Goal: Transaction & Acquisition: Obtain resource

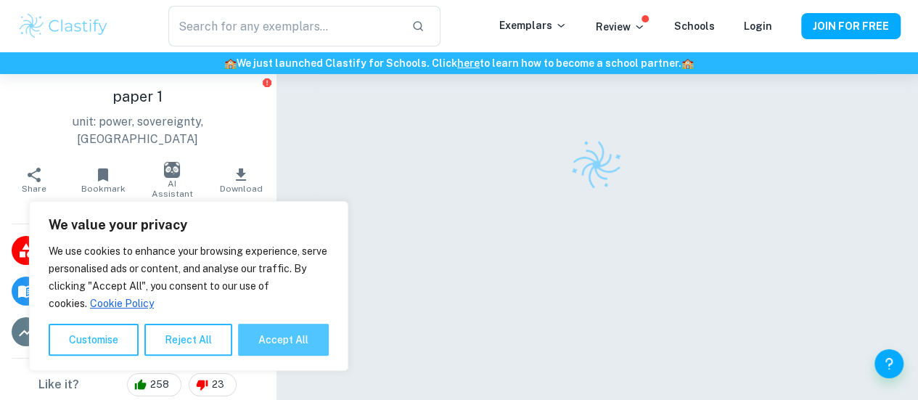
click at [282, 332] on button "Accept All" at bounding box center [283, 340] width 91 height 32
checkbox input "true"
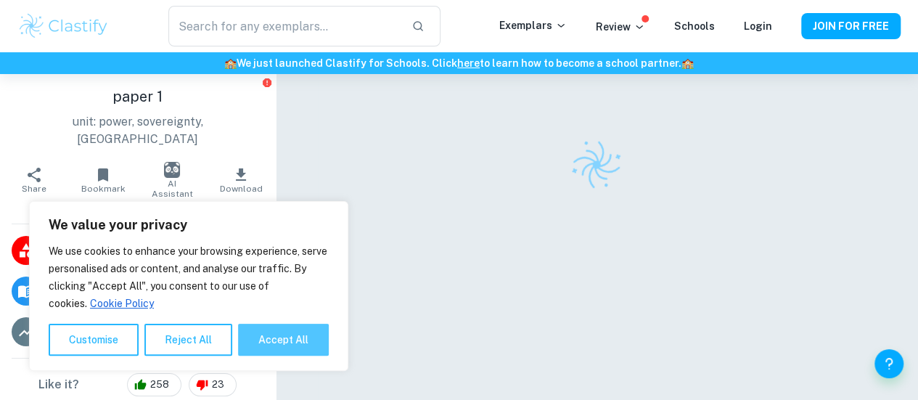
checkbox input "true"
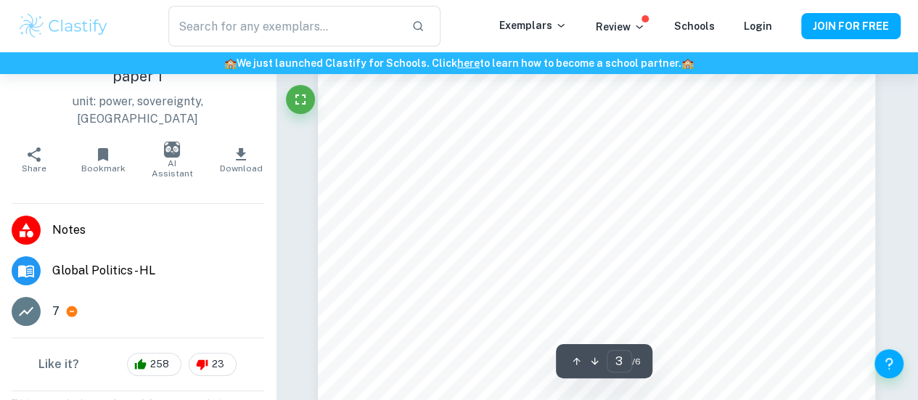
scroll to position [1956, 0]
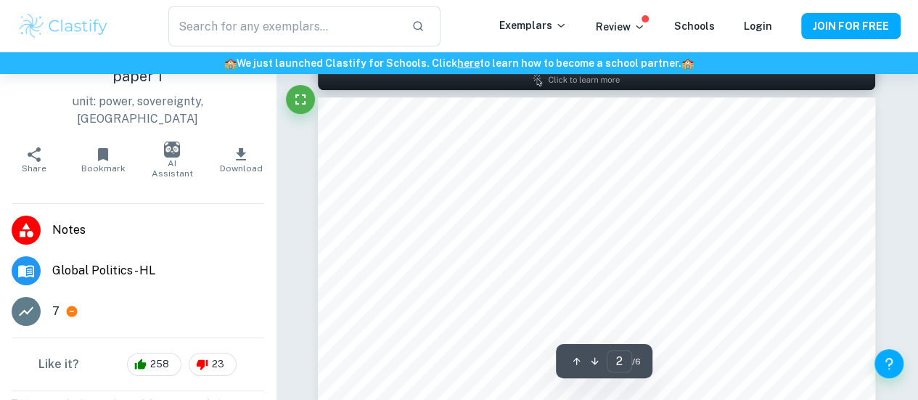
type input "1"
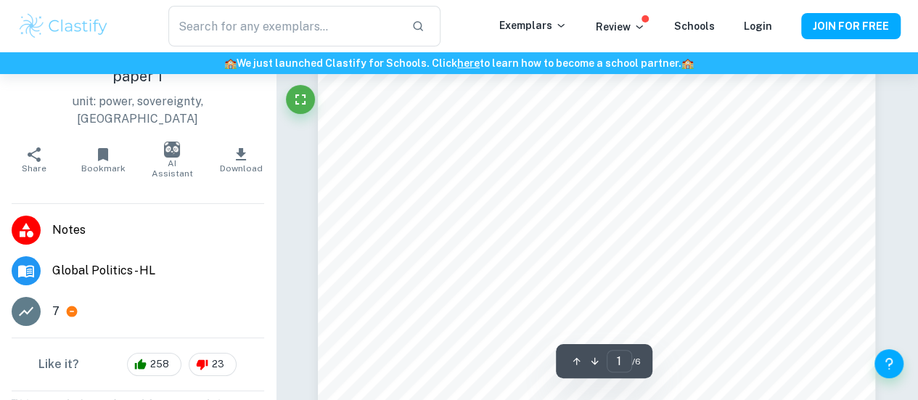
scroll to position [0, 0]
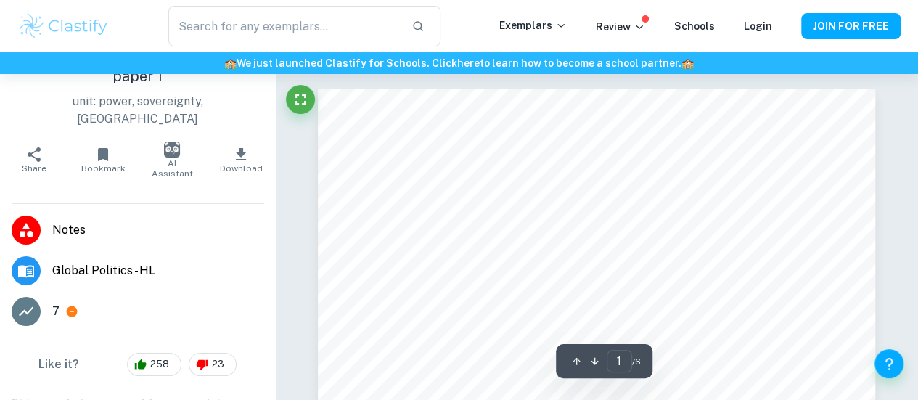
click at [236, 148] on icon "button" at bounding box center [241, 154] width 10 height 12
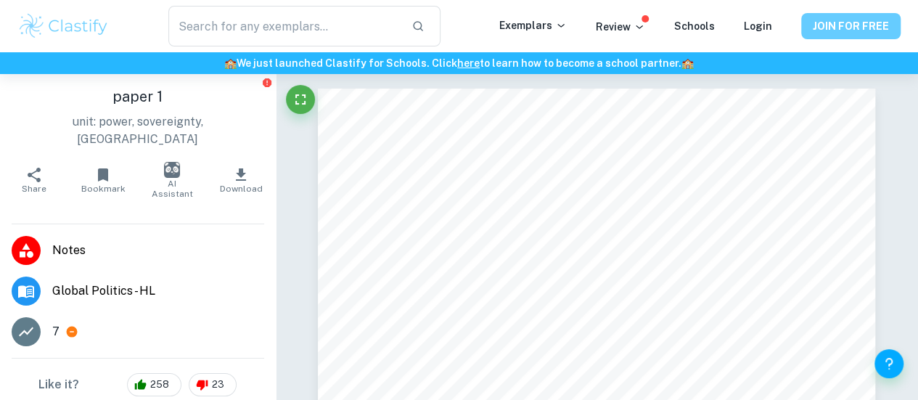
click at [832, 22] on button "JOIN FOR FREE" at bounding box center [850, 26] width 99 height 26
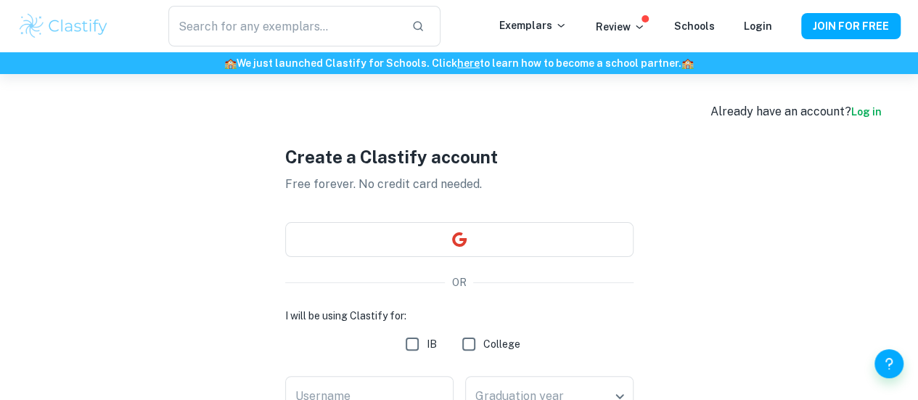
click at [411, 348] on input "IB" at bounding box center [412, 344] width 29 height 29
checkbox input "true"
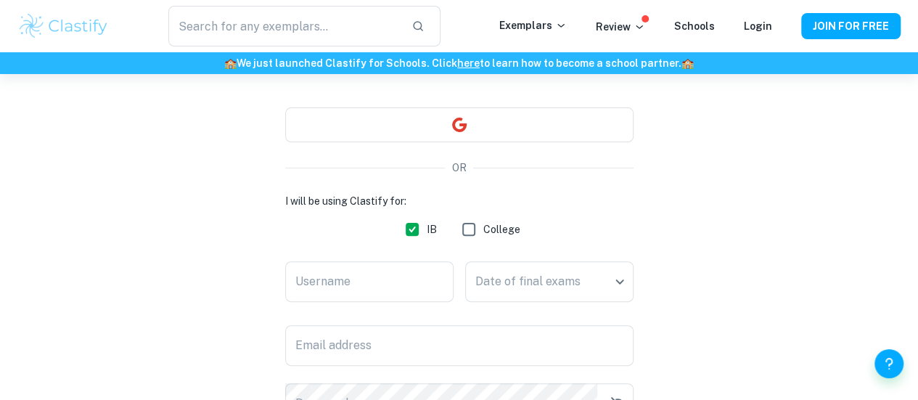
scroll to position [173, 0]
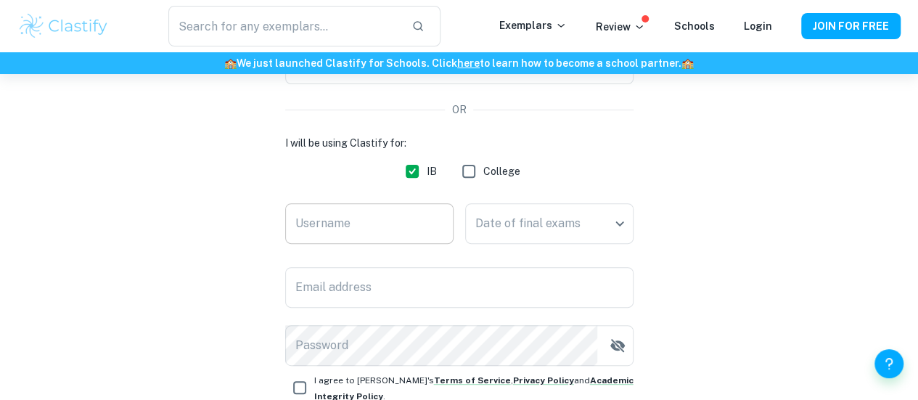
click at [391, 214] on input "Username" at bounding box center [369, 223] width 168 height 41
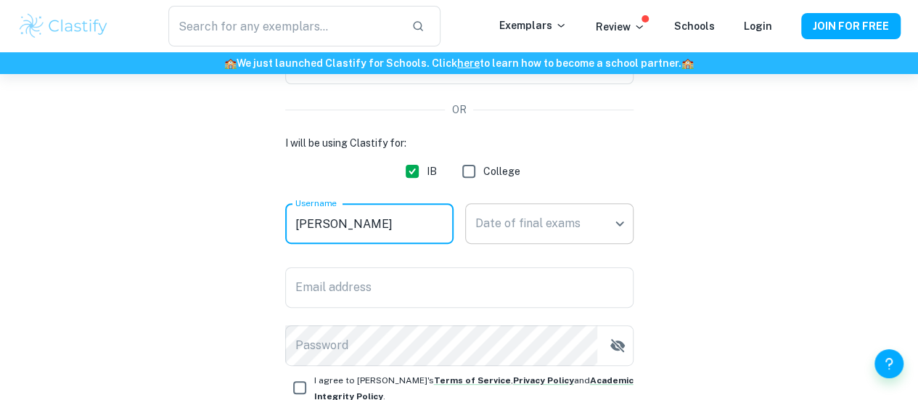
type input "c.curran"
click at [556, 242] on body "We value your privacy We use cookies to enhance your browsing experience, serve…" at bounding box center [459, 101] width 918 height 400
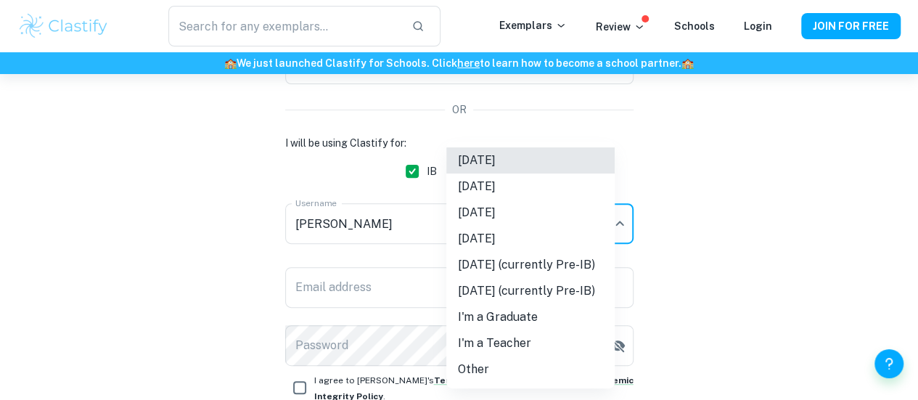
click at [525, 216] on li "May 2026" at bounding box center [530, 213] width 168 height 26
type input "M26"
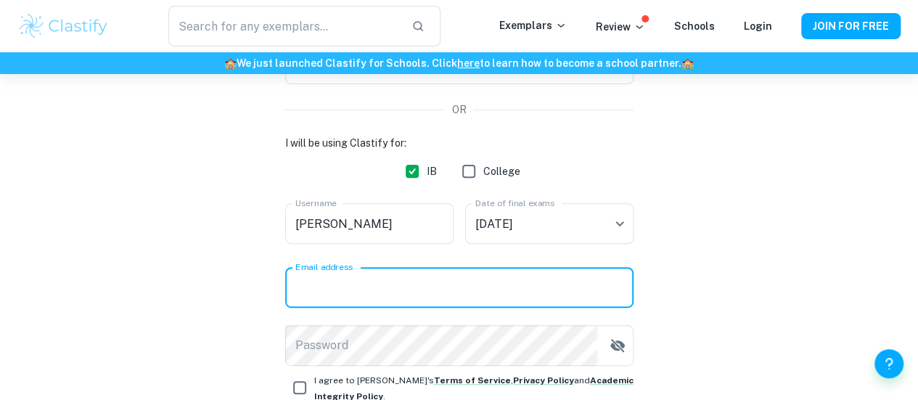
click at [409, 287] on input "Email address" at bounding box center [459, 287] width 348 height 41
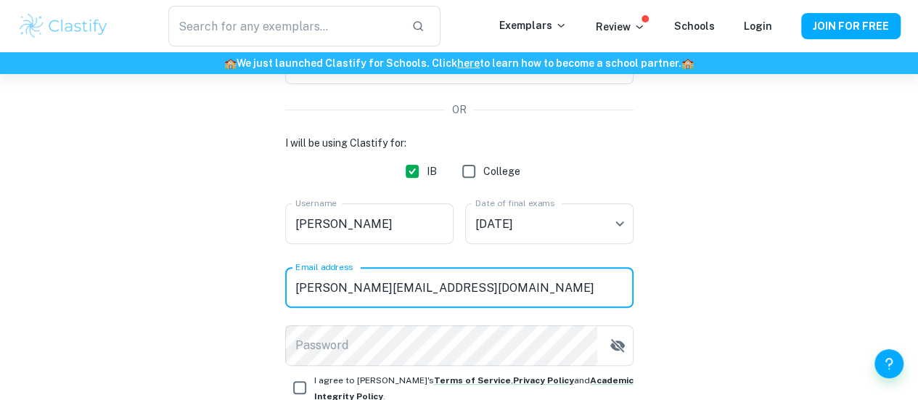
type input "c.curran@kardinia.vic.edu.au"
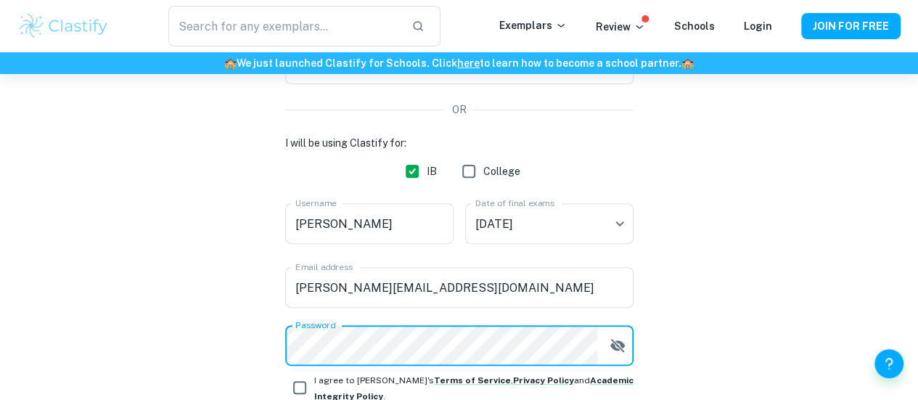
click at [297, 389] on input "I agree to Clastify's Terms of Service , Privacy Policy and Academic Integrity …" at bounding box center [299, 387] width 29 height 29
checkbox input "true"
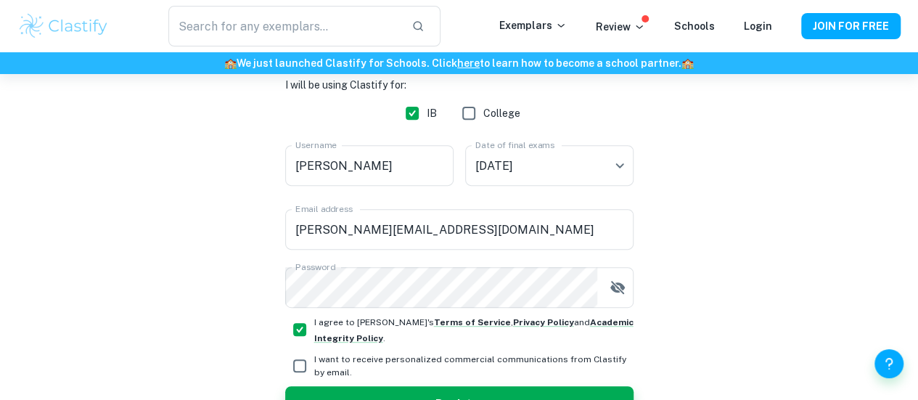
scroll to position [321, 0]
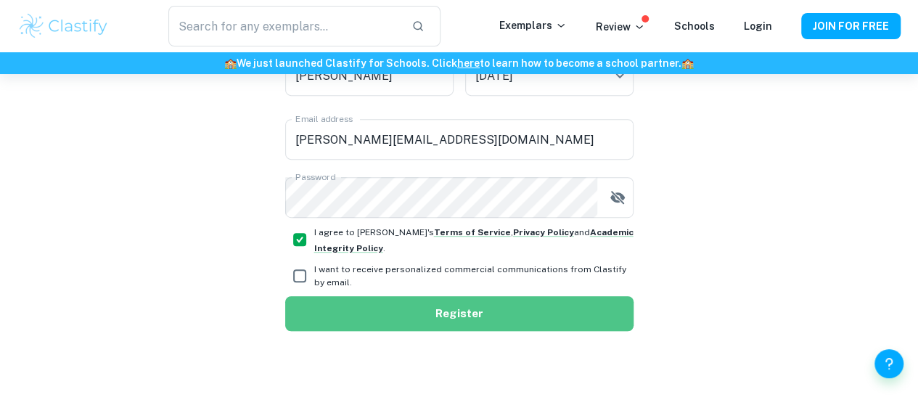
click at [419, 304] on button "Register" at bounding box center [459, 313] width 348 height 35
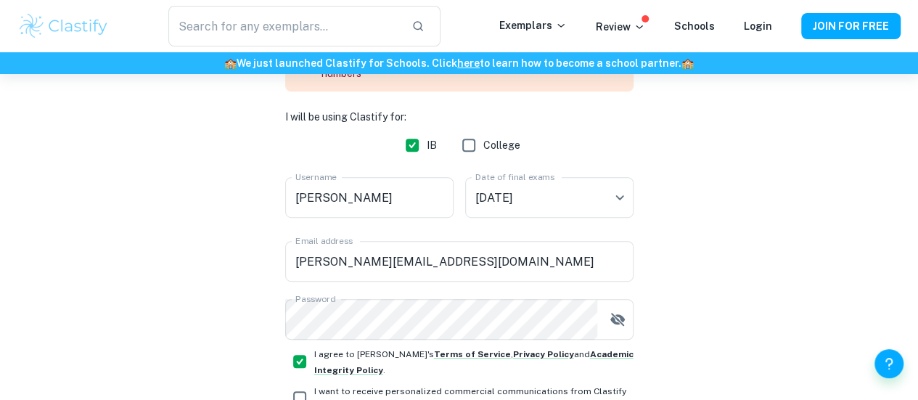
scroll to position [272, 0]
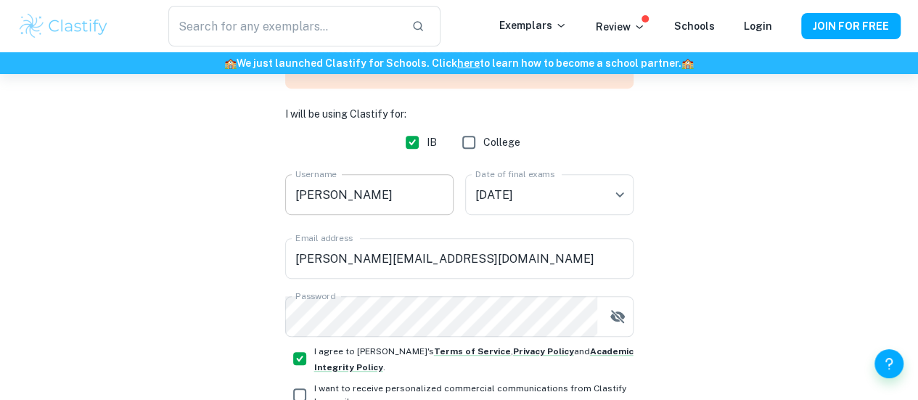
click at [341, 197] on input "c.curran" at bounding box center [369, 194] width 168 height 41
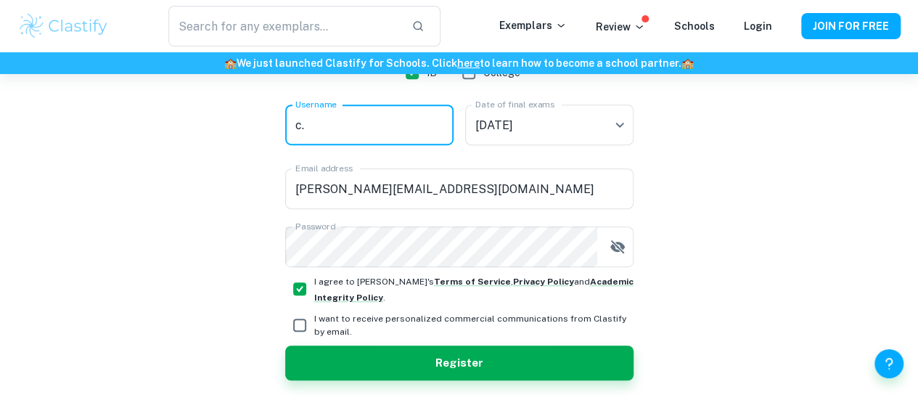
type input "c"
type input "cjcur7"
click at [490, 348] on button "Register" at bounding box center [459, 363] width 348 height 35
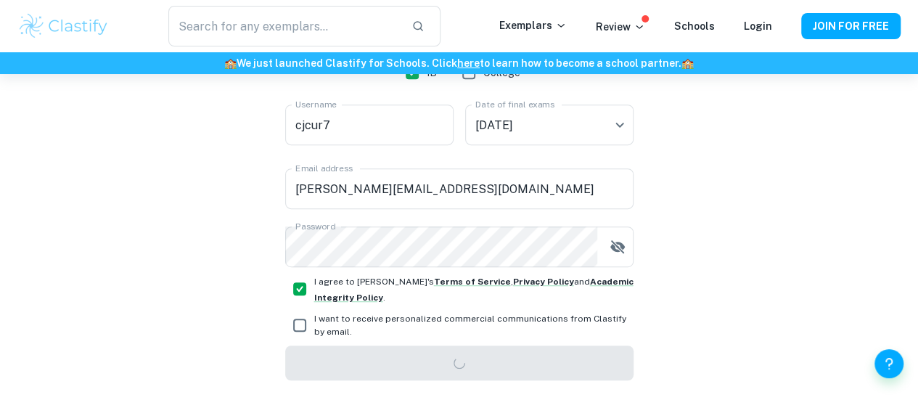
scroll to position [74, 0]
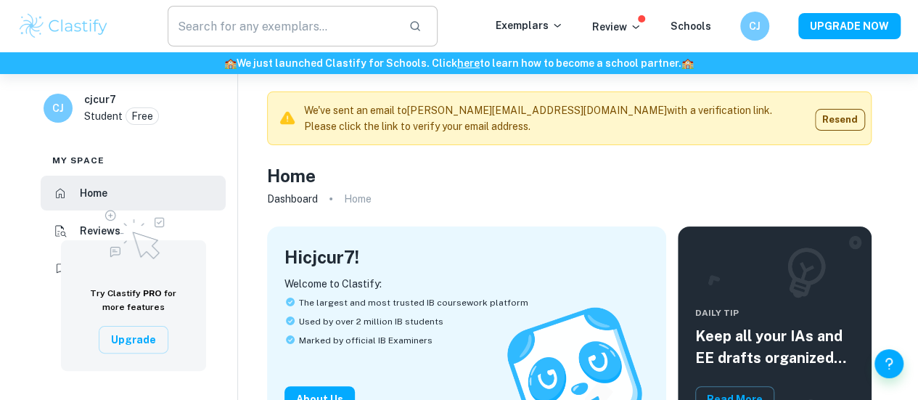
click at [232, 24] on input "text" at bounding box center [282, 26] width 229 height 41
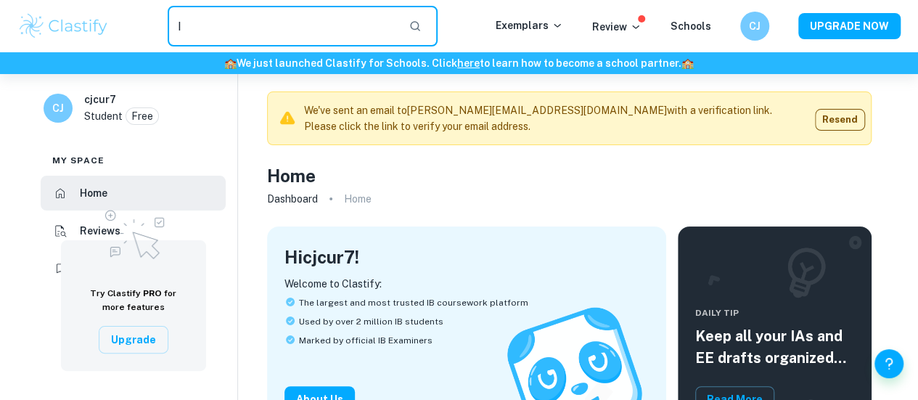
type input "I"
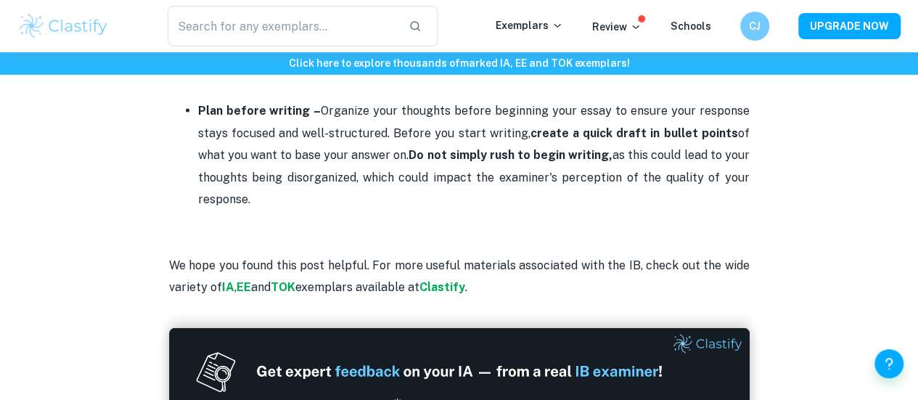
scroll to position [1445, 0]
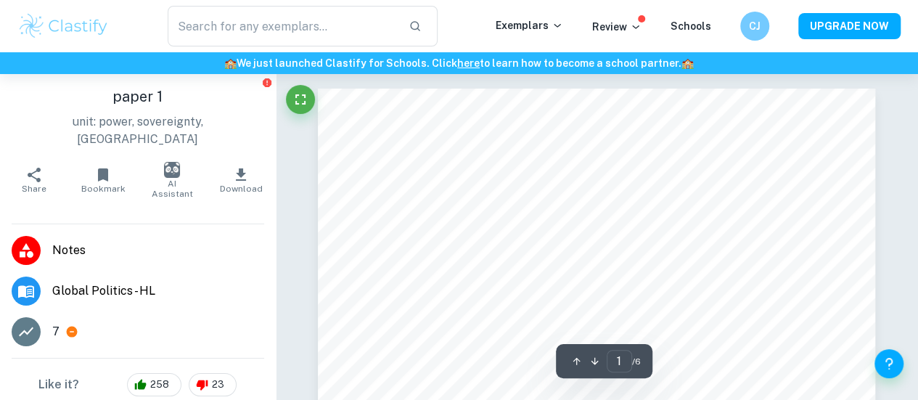
click at [232, 184] on span "Download" at bounding box center [241, 189] width 43 height 10
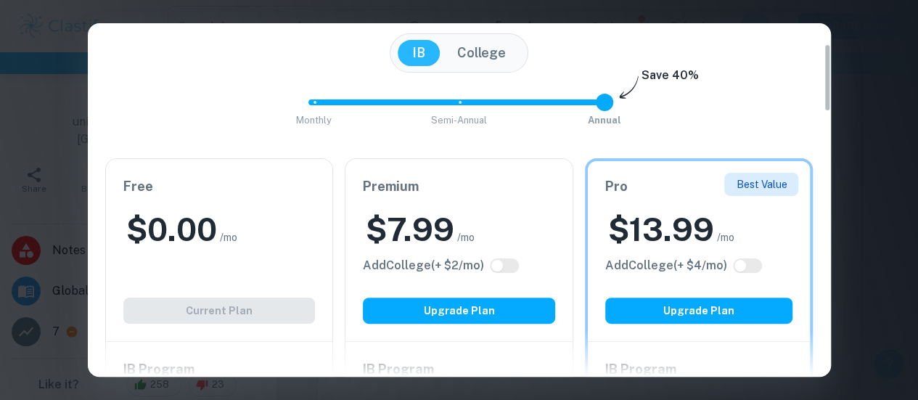
drag, startPoint x: 825, startPoint y: 62, endPoint x: 825, endPoint y: 78, distance: 15.2
click at [825, 78] on div "Easily Ace Your IB Coursework & Crush College Essays. Get Clastify Premium Get …" at bounding box center [459, 200] width 743 height 354
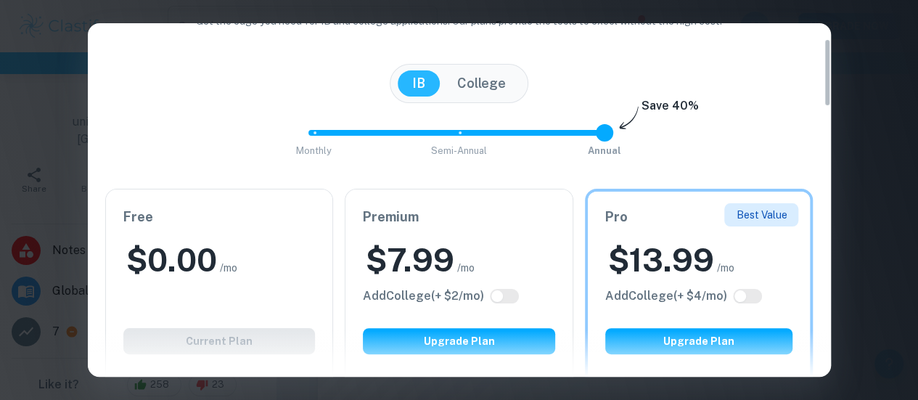
drag, startPoint x: 823, startPoint y: 84, endPoint x: 823, endPoint y: 46, distance: 38.5
click at [887, 80] on div "Easily Ace Your IB Coursework & Crush College Essays. Get Clastify Premium Get …" at bounding box center [459, 200] width 918 height 400
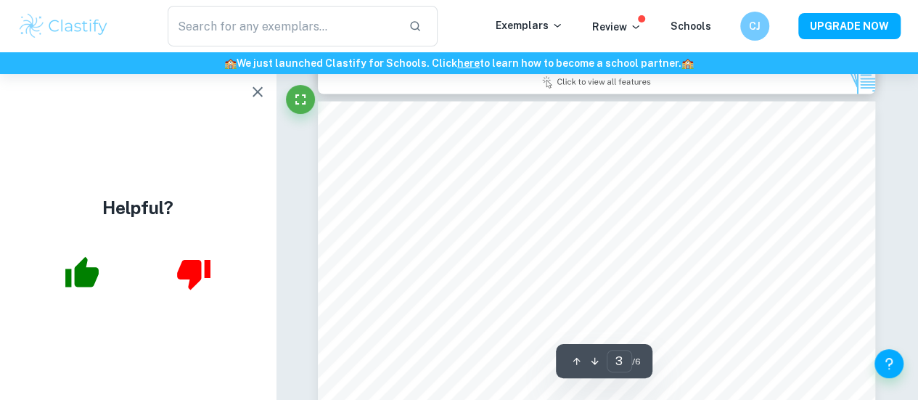
scroll to position [1626, 0]
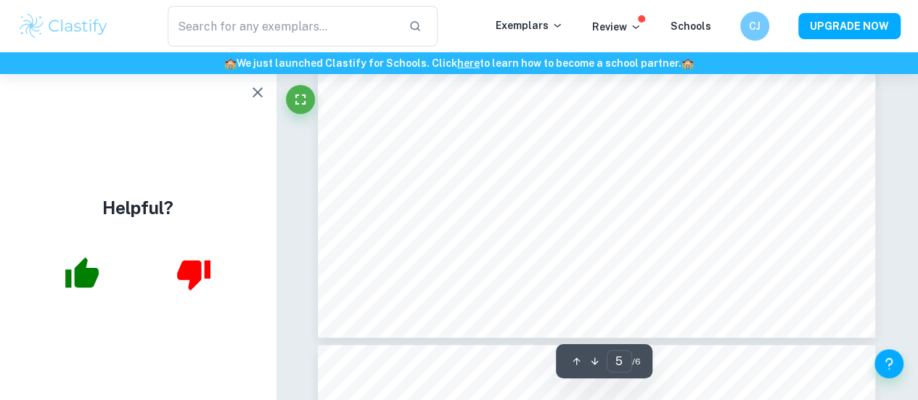
type input "6"
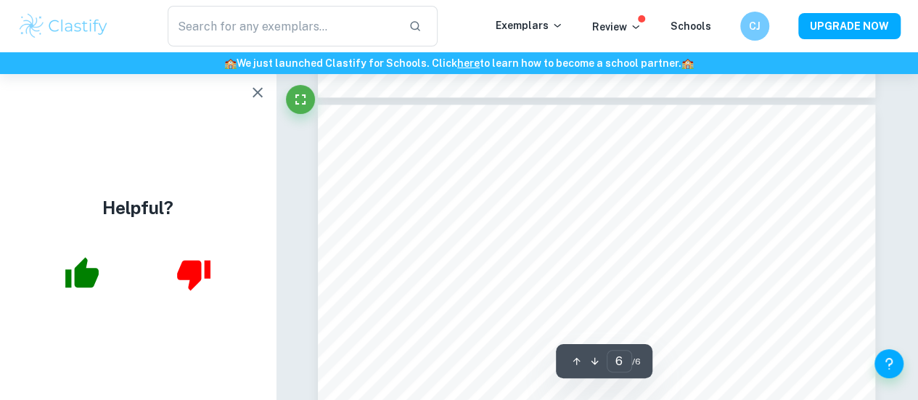
scroll to position [3728, 0]
